Goal: Information Seeking & Learning: Learn about a topic

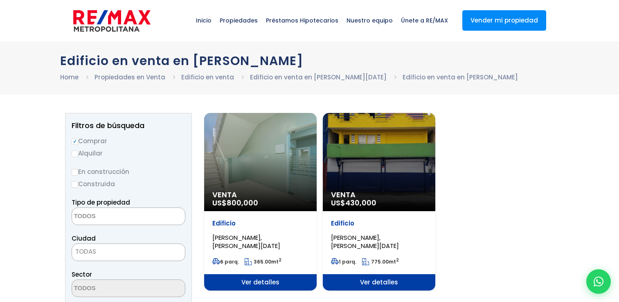
select select
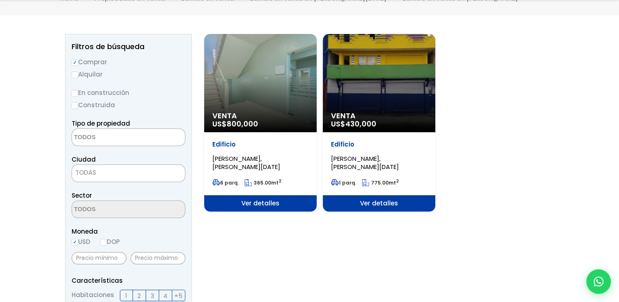
scroll to position [82, 0]
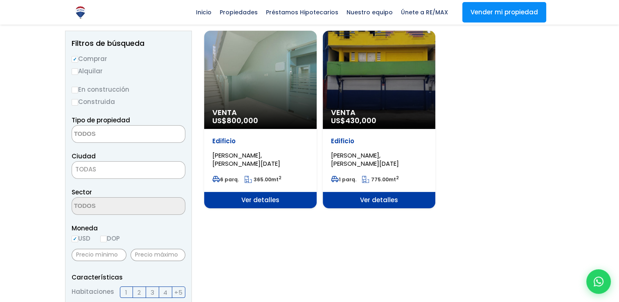
click at [259, 61] on div "Venta US$ 800,000" at bounding box center [260, 80] width 112 height 98
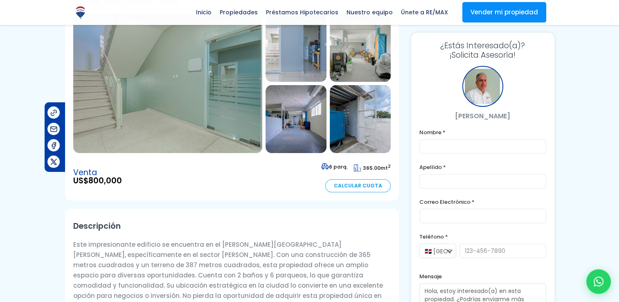
scroll to position [41, 0]
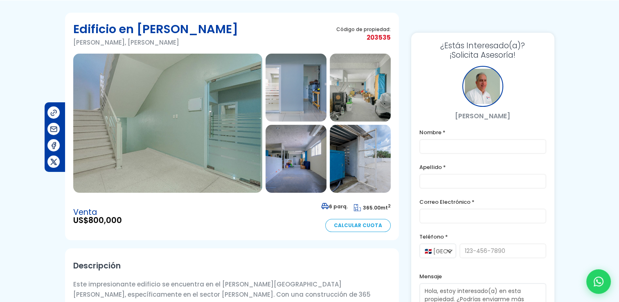
click at [294, 96] on img at bounding box center [295, 88] width 61 height 68
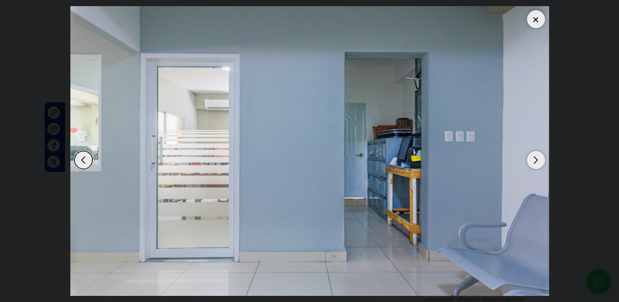
click at [523, 155] on img "2 / 16" at bounding box center [309, 150] width 478 height 289
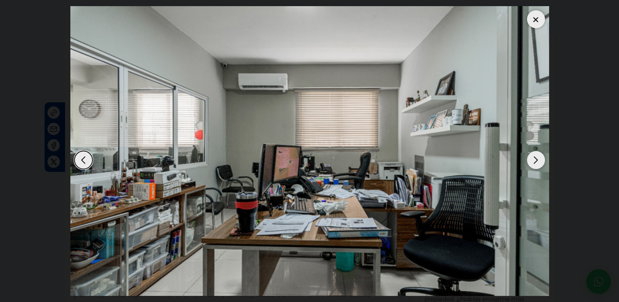
click at [537, 156] on div "Next slide" at bounding box center [536, 160] width 18 height 18
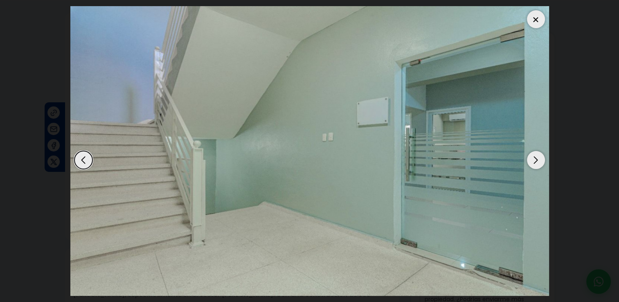
click at [537, 156] on div "Next slide" at bounding box center [536, 160] width 18 height 18
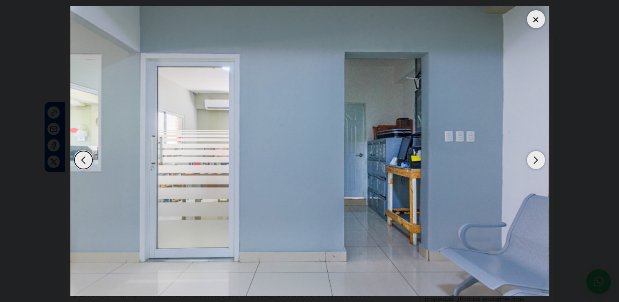
click at [537, 156] on div "Next slide" at bounding box center [536, 160] width 18 height 18
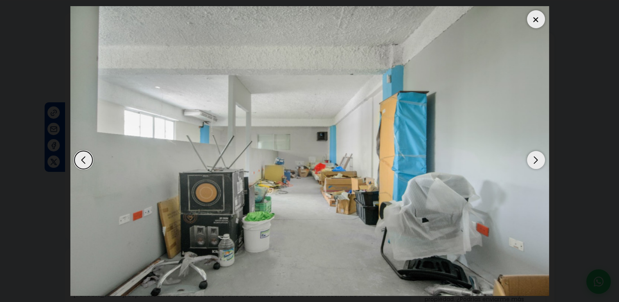
click at [537, 156] on div "Next slide" at bounding box center [536, 160] width 18 height 18
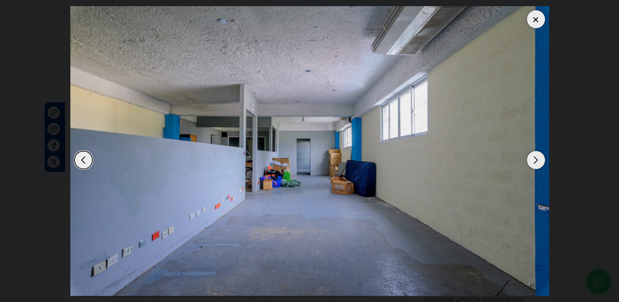
click at [537, 156] on div "Next slide" at bounding box center [536, 160] width 18 height 18
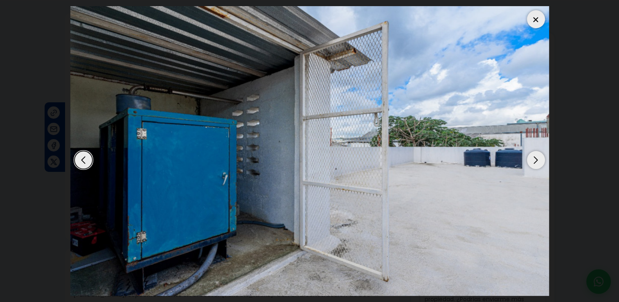
click at [537, 156] on div "Next slide" at bounding box center [536, 160] width 18 height 18
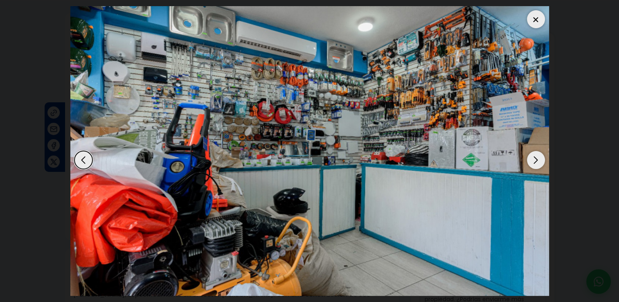
click at [537, 156] on div "Next slide" at bounding box center [536, 160] width 18 height 18
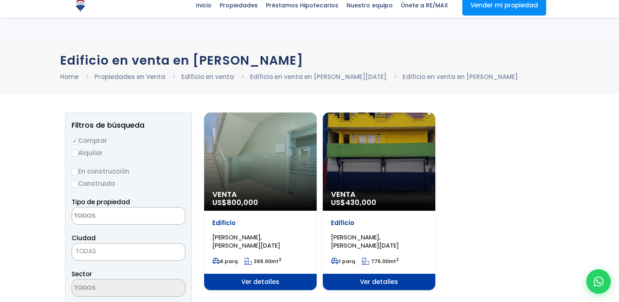
select select
